Goal: Information Seeking & Learning: Learn about a topic

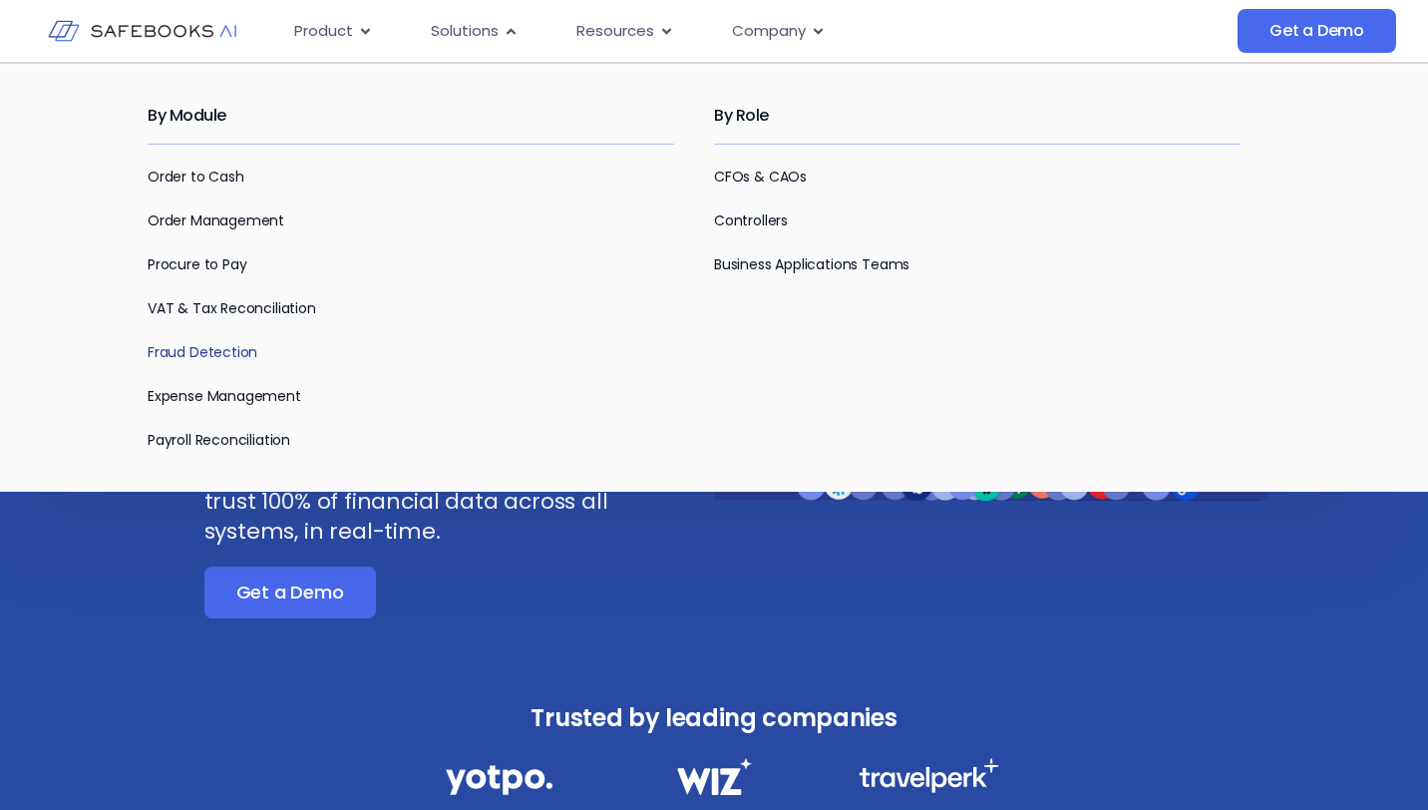
click at [228, 356] on link "Fraud Detection" at bounding box center [203, 352] width 110 height 20
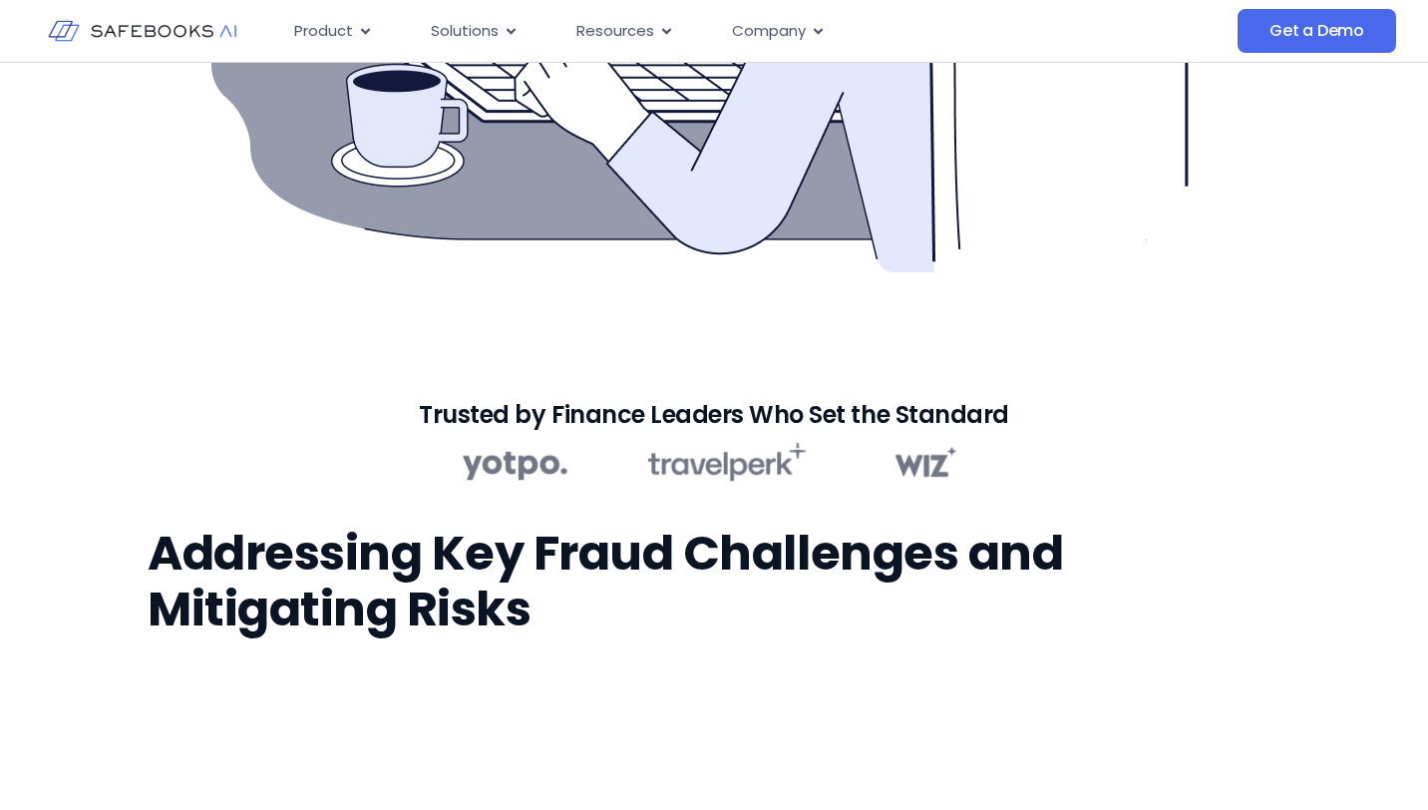
scroll to position [595, 0]
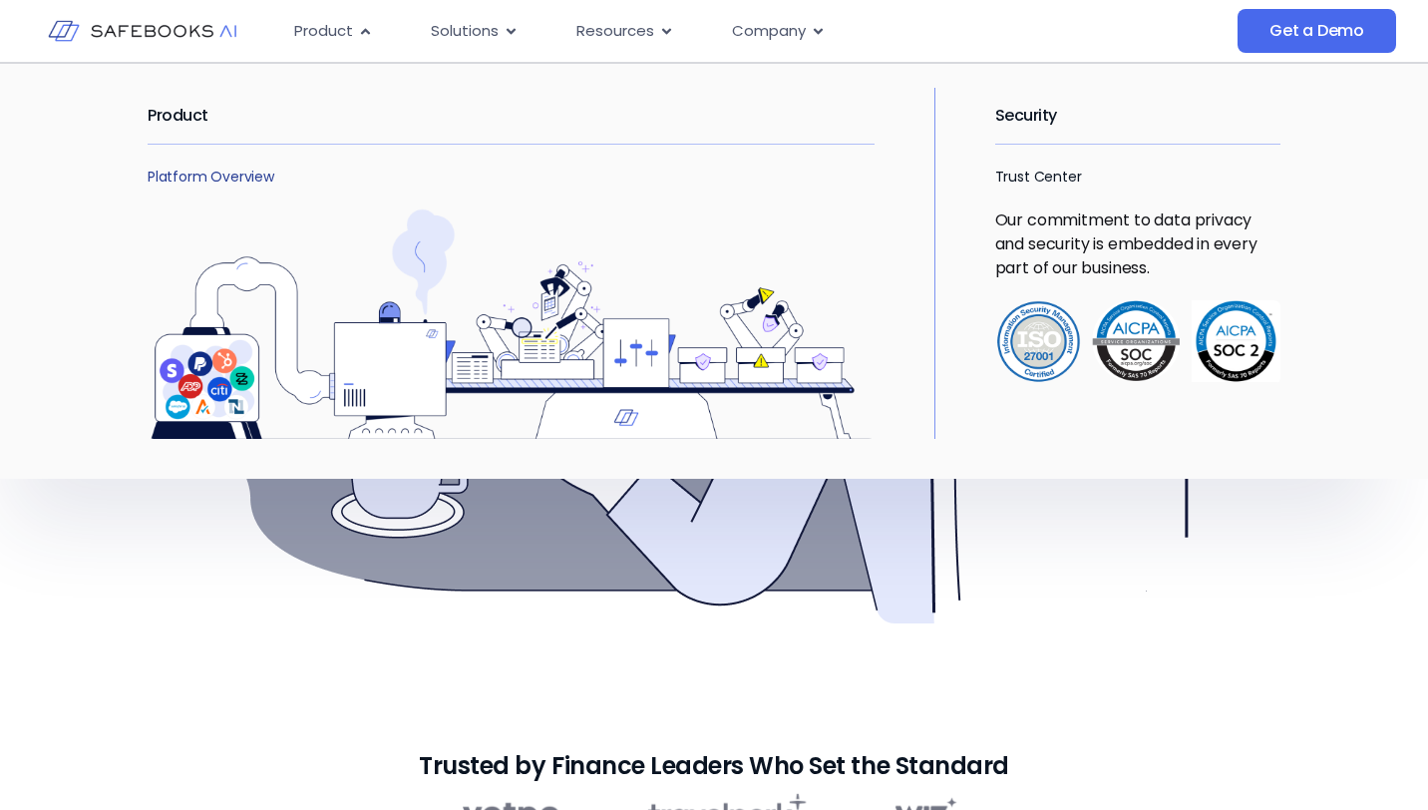
click at [223, 182] on link "Platform Overview" at bounding box center [211, 176] width 127 height 20
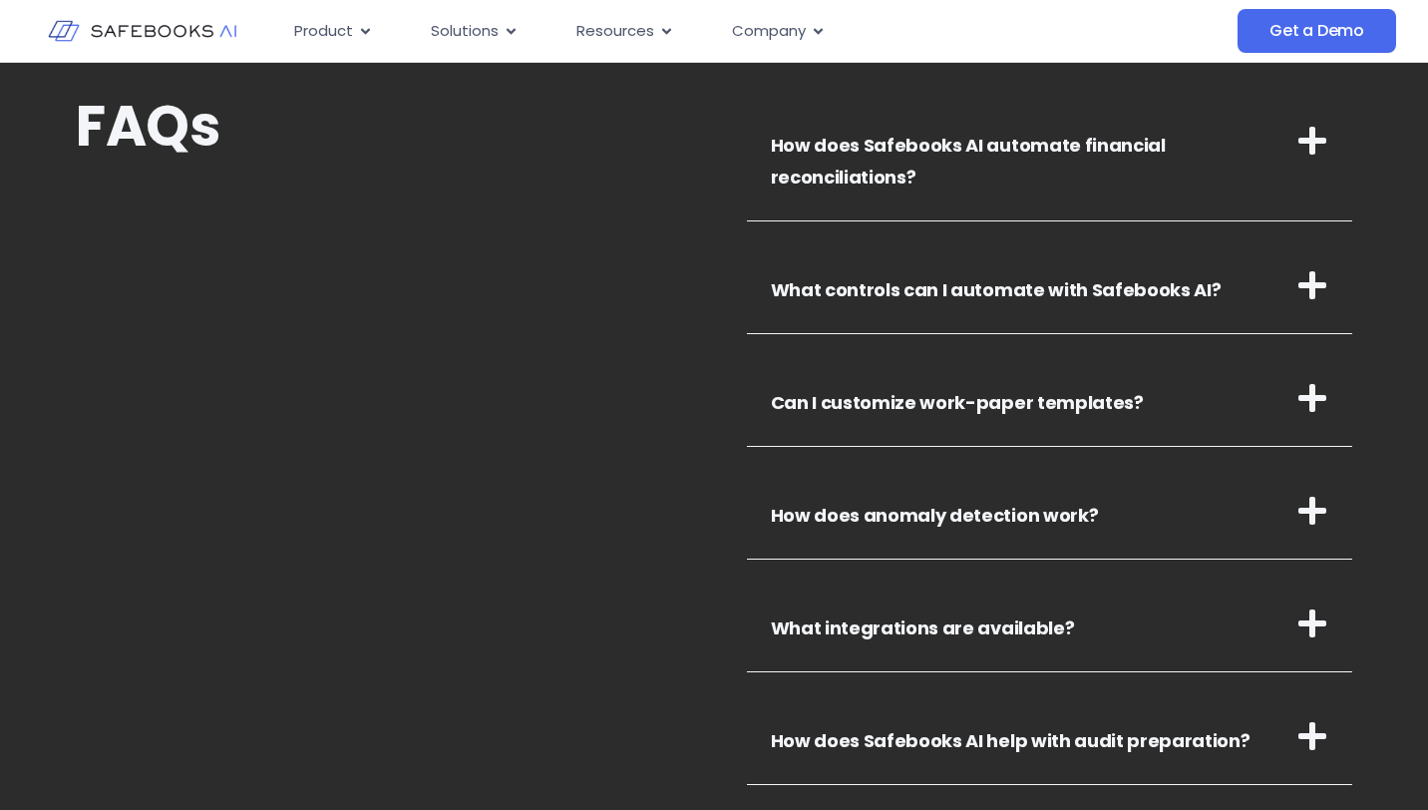
scroll to position [6993, 0]
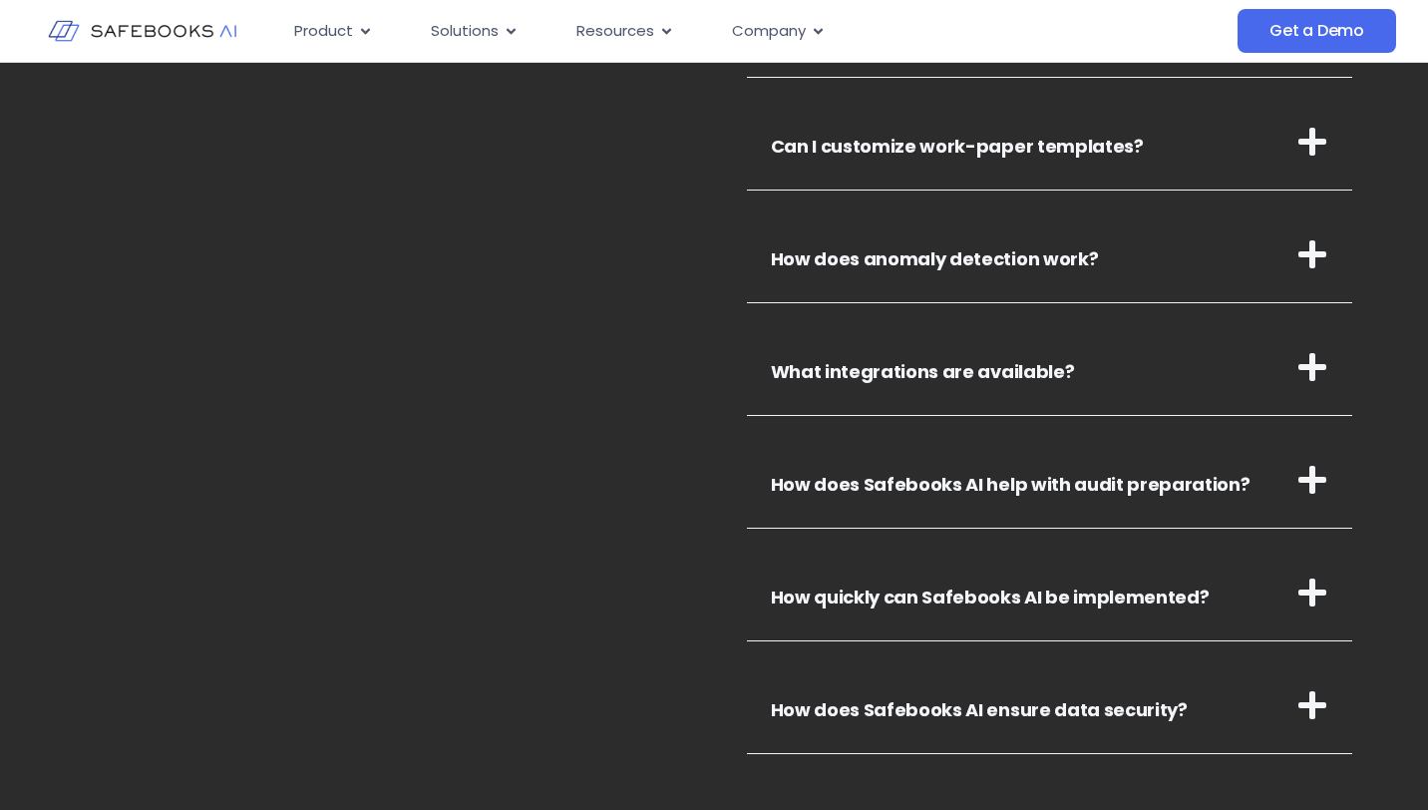
click at [1003, 242] on h3 "How does anomaly detection work?" at bounding box center [1050, 254] width 606 height 97
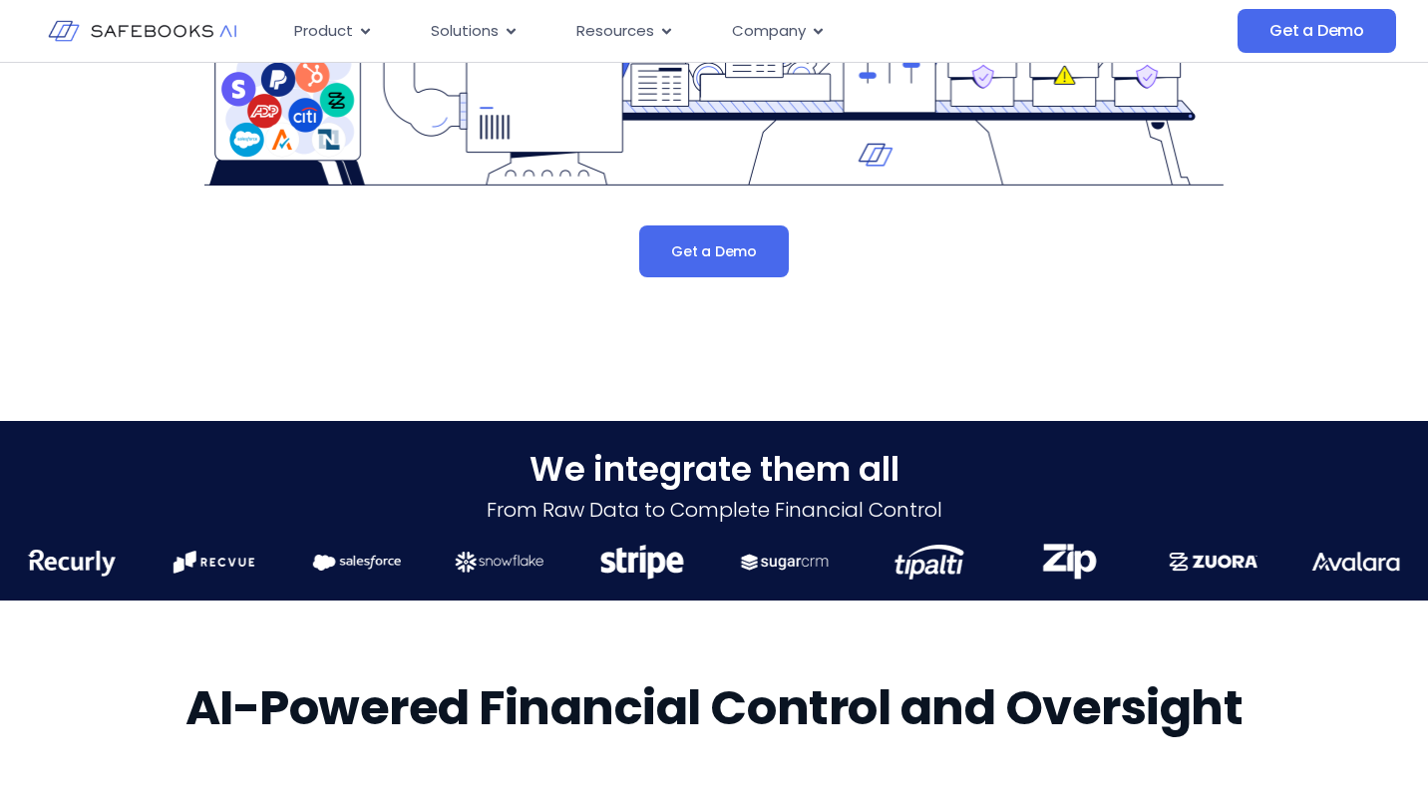
scroll to position [0, 0]
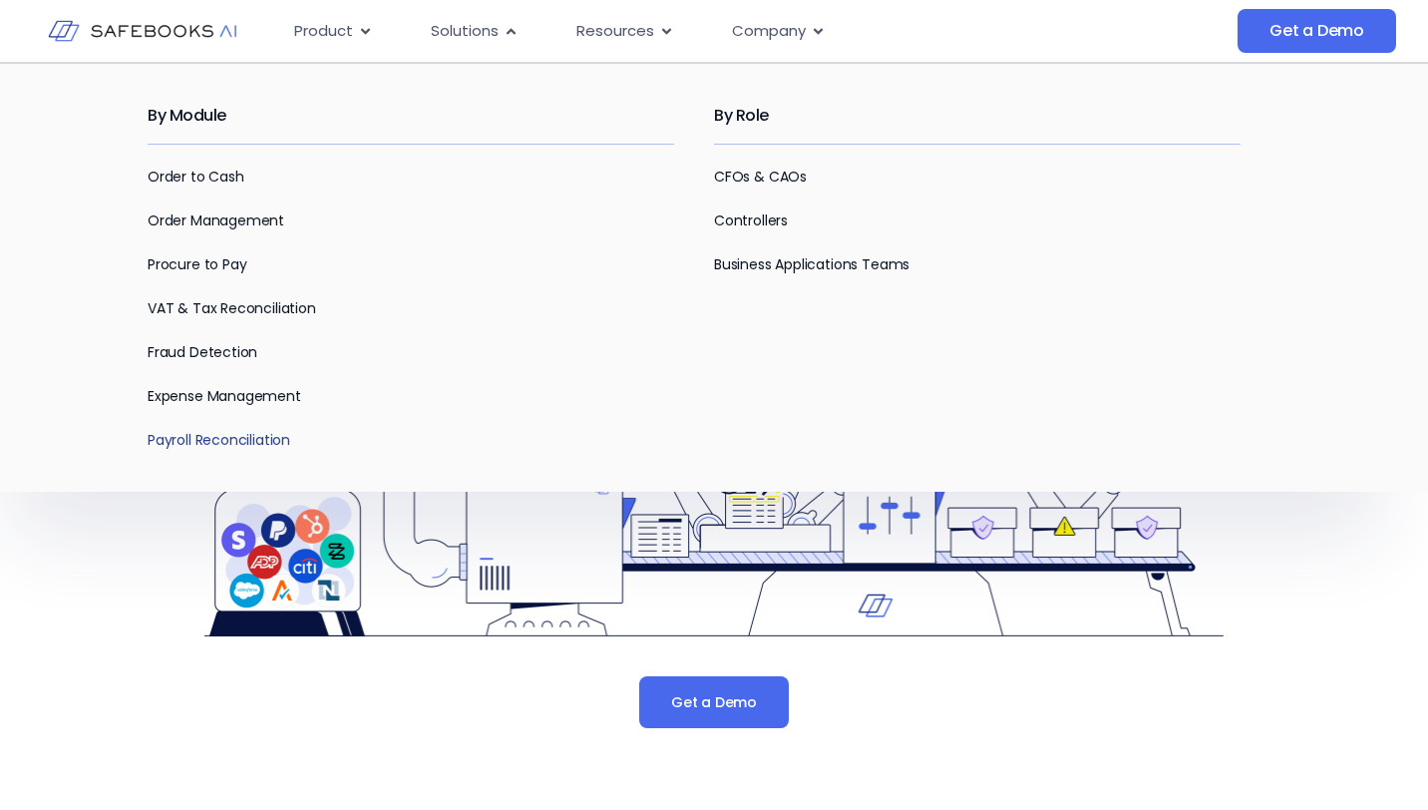
click at [279, 439] on link "Payroll Reconciliation" at bounding box center [219, 440] width 143 height 20
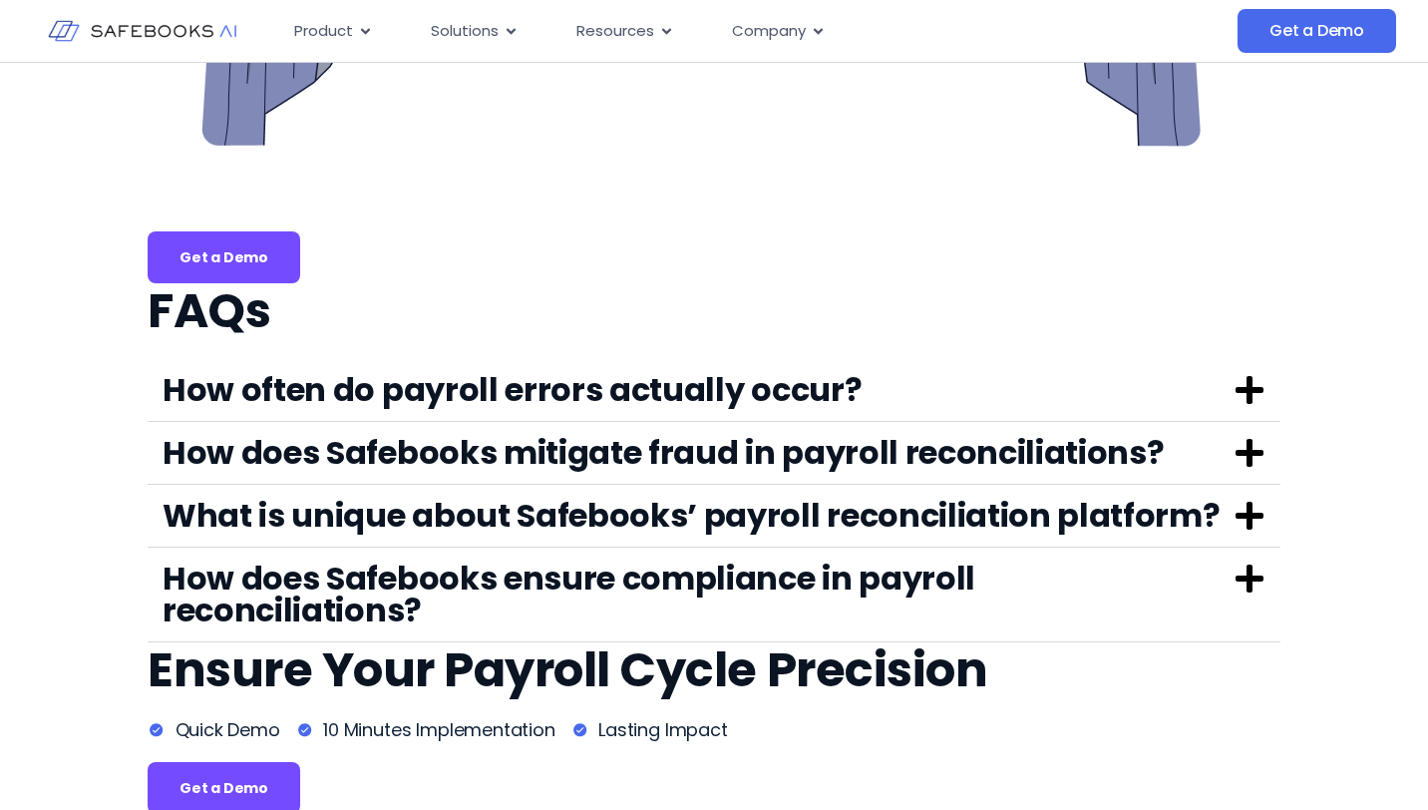
scroll to position [4735, 0]
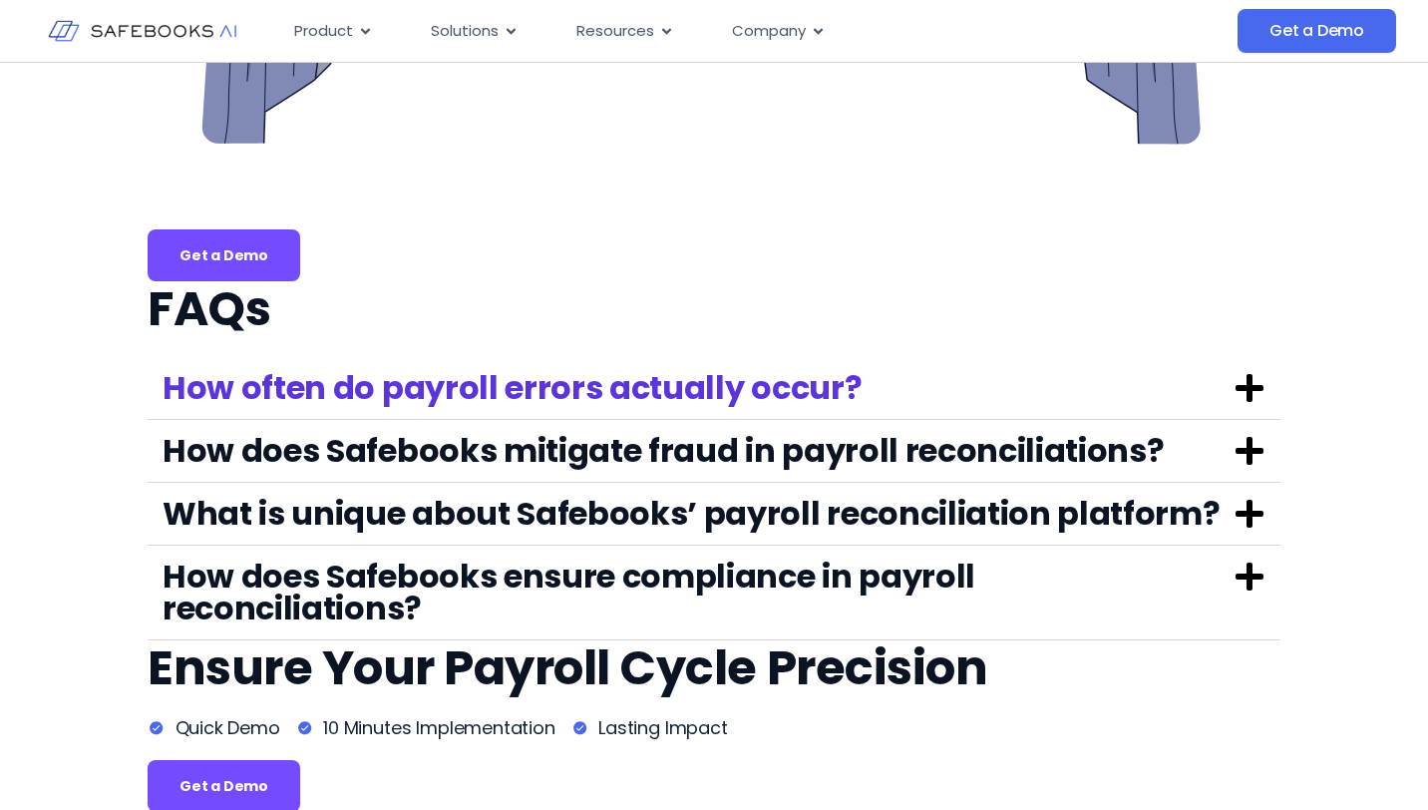
click at [404, 385] on link "How often do payroll errors actually occur?" at bounding box center [512, 387] width 699 height 45
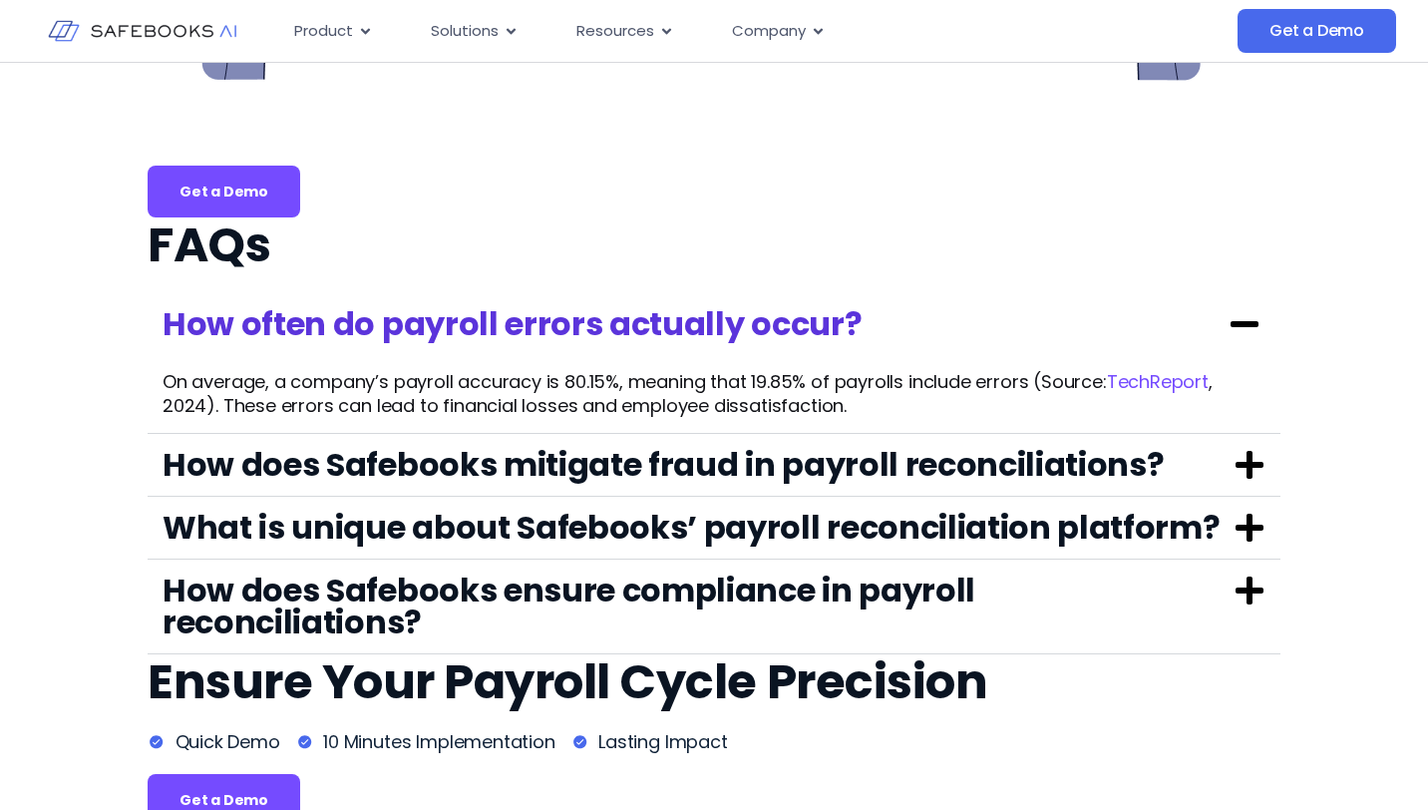
scroll to position [4811, 0]
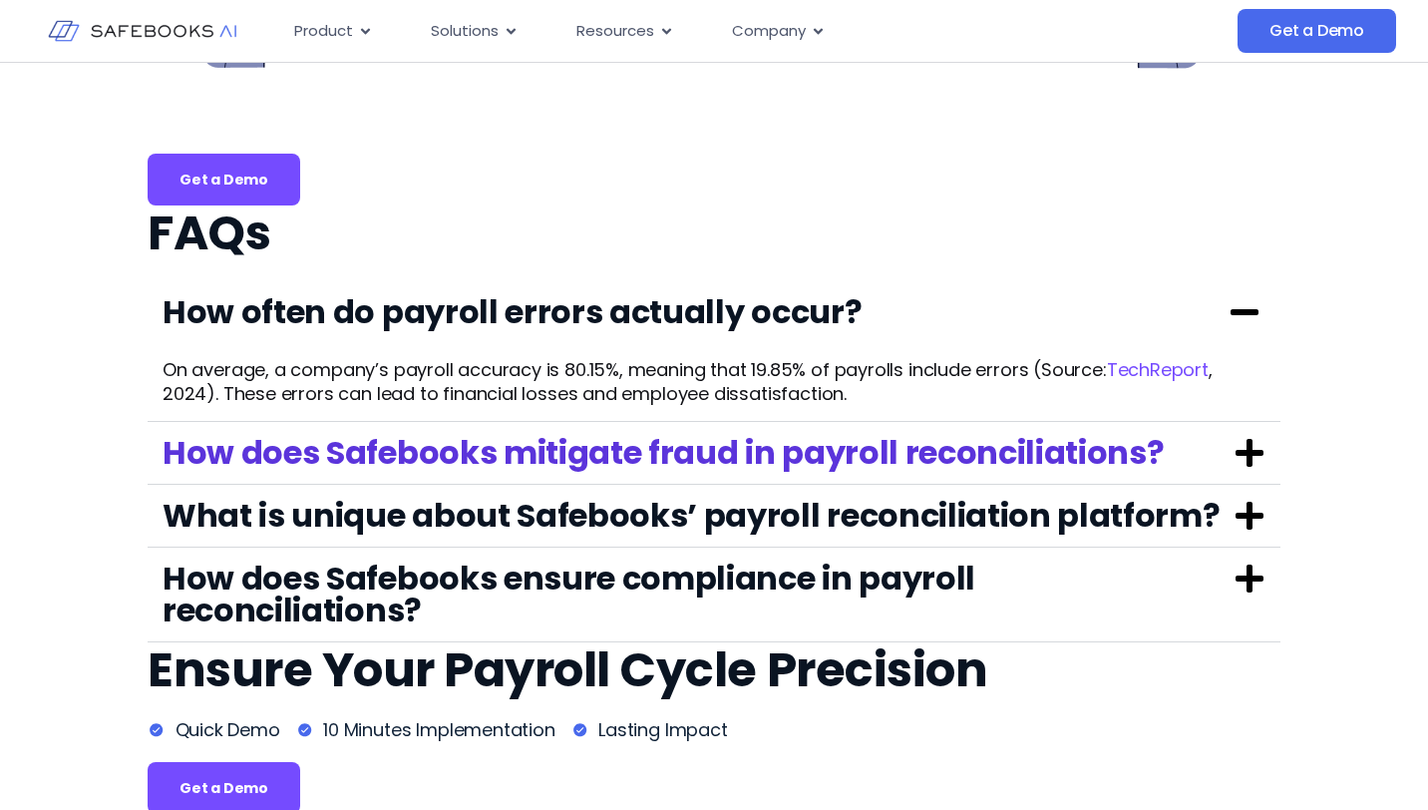
click at [405, 463] on link "How does Safebooks mitigate fraud in payroll reconciliations?" at bounding box center [663, 452] width 1001 height 45
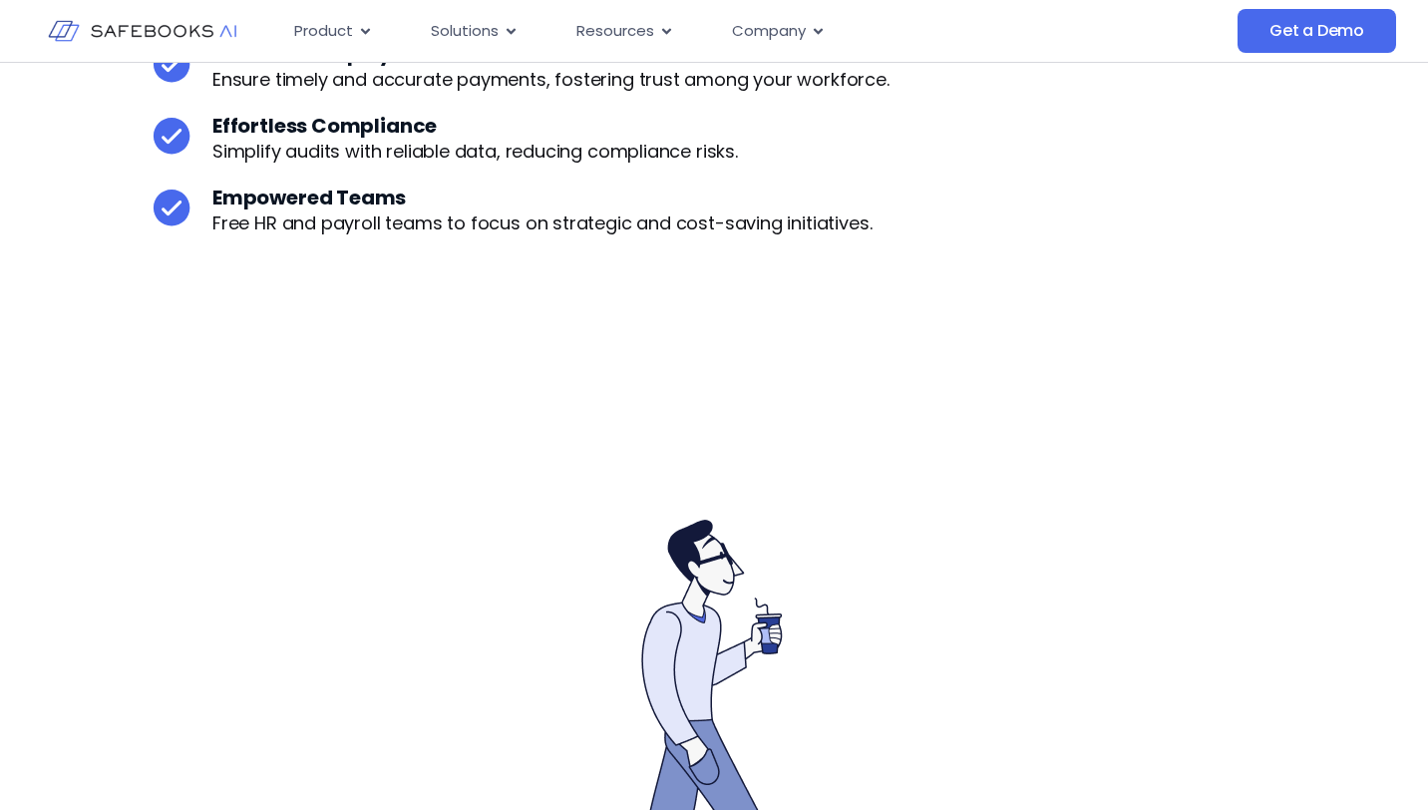
scroll to position [3369, 0]
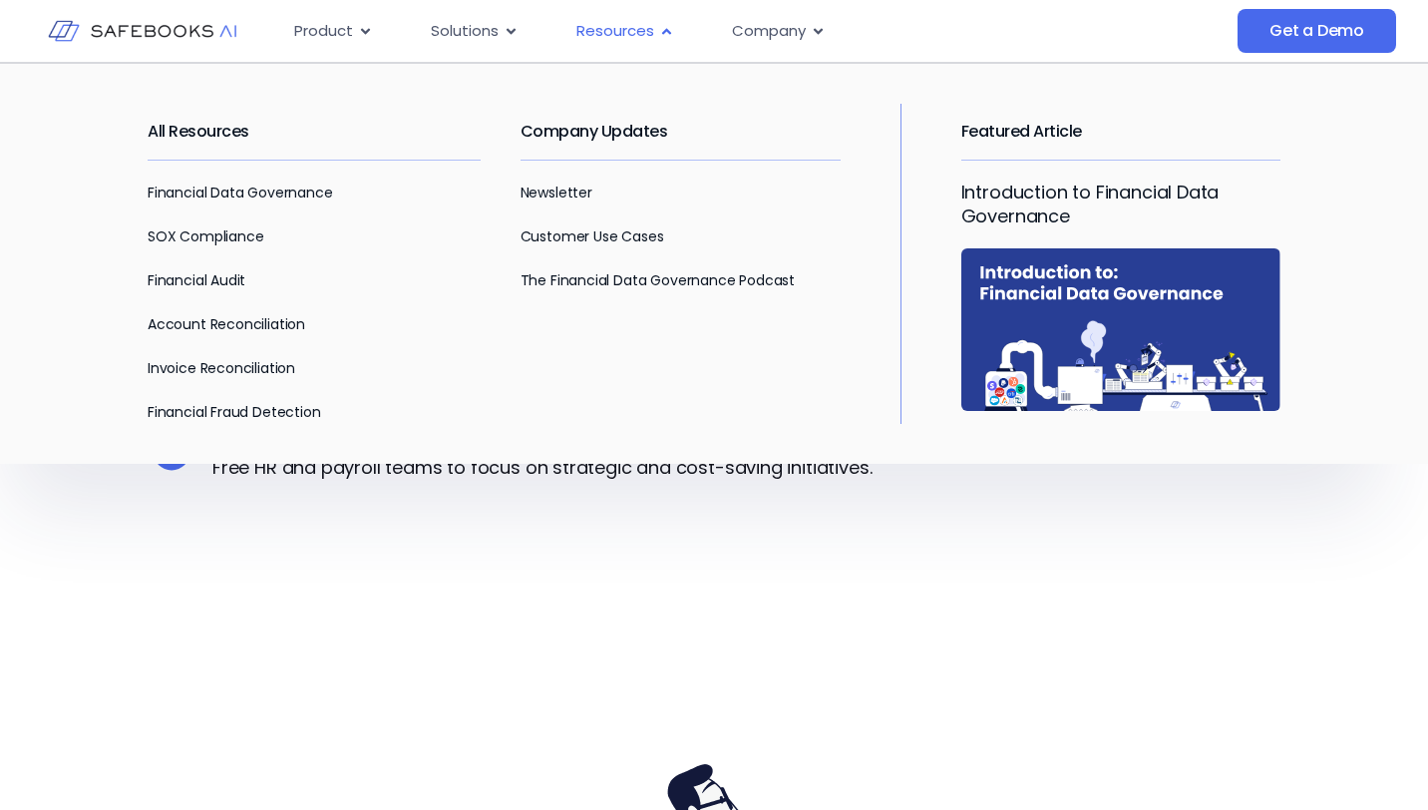
click at [607, 47] on div "Resources Close Resources Open Resources" at bounding box center [625, 31] width 130 height 39
click at [231, 271] on link "Financial Audit" at bounding box center [197, 280] width 98 height 20
